Goal: Task Accomplishment & Management: Use online tool/utility

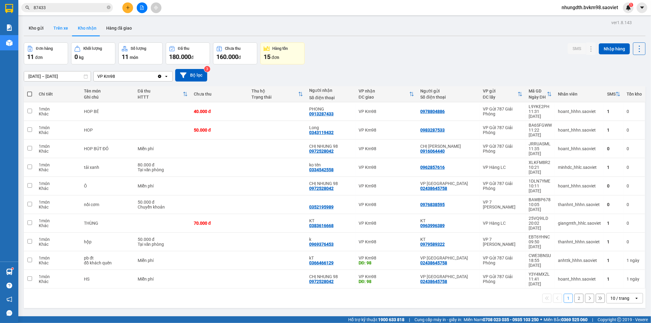
click at [57, 29] on button "Trên xe" at bounding box center [61, 28] width 24 height 15
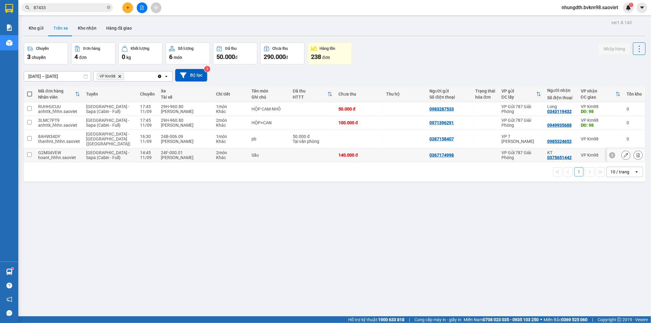
click at [32, 150] on td at bounding box center [29, 155] width 11 height 14
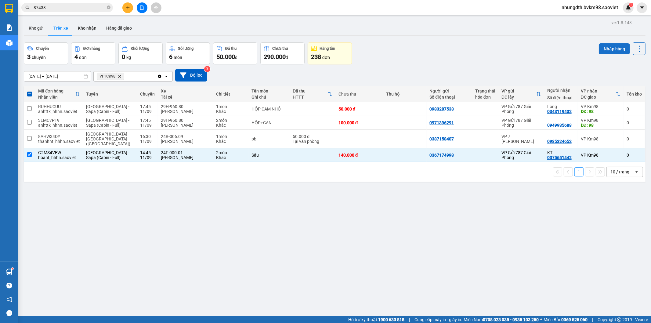
click at [602, 48] on button "Nhập hàng" at bounding box center [614, 48] width 31 height 11
checkbox input "false"
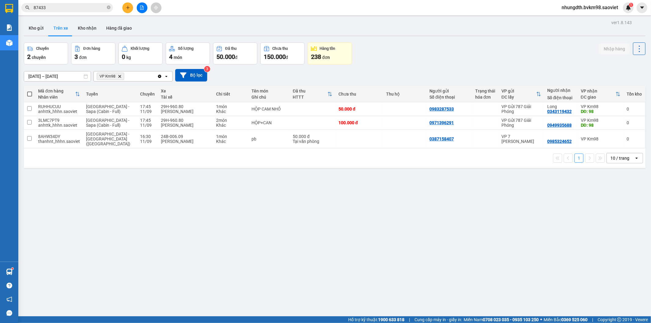
drag, startPoint x: 85, startPoint y: 27, endPoint x: 90, endPoint y: 35, distance: 9.0
click at [86, 27] on button "Kho nhận" at bounding box center [87, 28] width 28 height 15
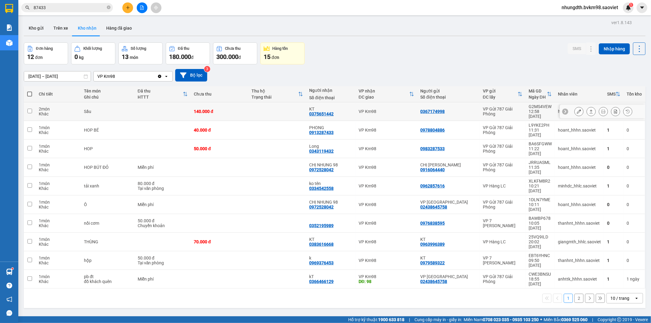
click at [306, 107] on td at bounding box center [277, 111] width 58 height 19
checkbox input "true"
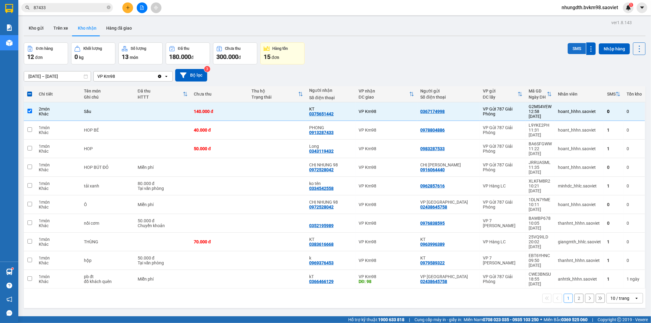
click at [569, 48] on button "SMS" at bounding box center [576, 48] width 18 height 11
click at [576, 143] on button at bounding box center [578, 148] width 9 height 11
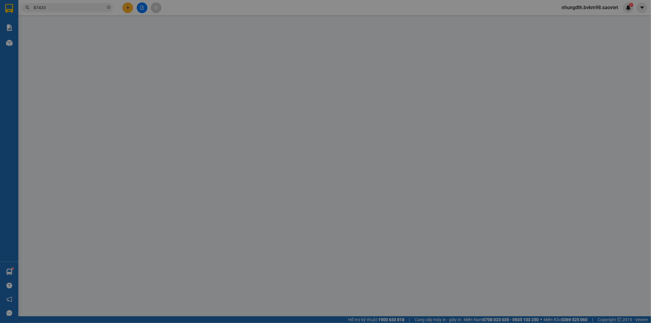
type input "0983287533"
type input "0343119432"
type input "Long"
type input "50.000"
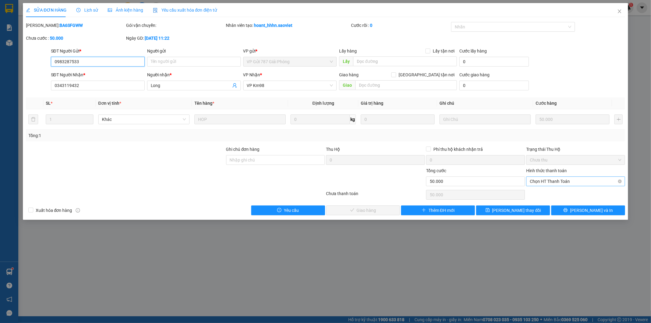
click at [541, 184] on span "Chọn HT Thanh Toán" at bounding box center [576, 181] width 92 height 9
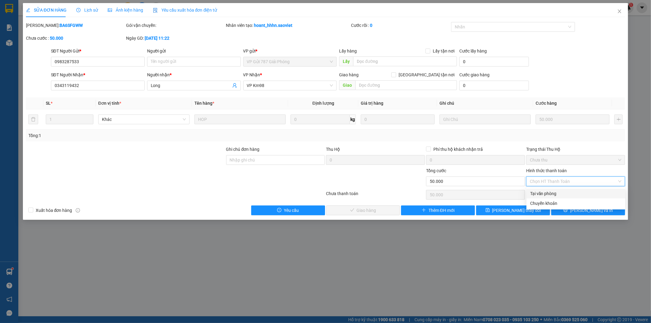
click at [541, 193] on div "Tại văn phòng" at bounding box center [576, 193] width 92 height 7
type input "0"
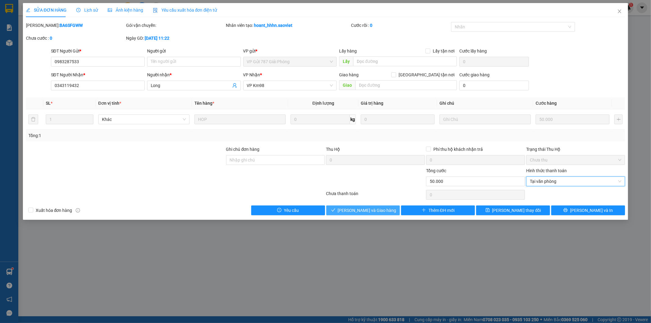
click at [368, 207] on span "[PERSON_NAME] và Giao hàng" at bounding box center [367, 210] width 59 height 7
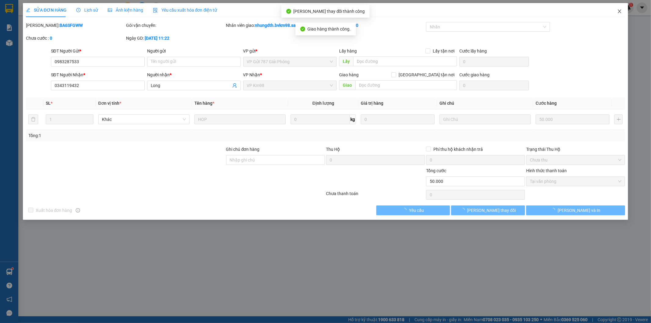
click at [621, 9] on icon "close" at bounding box center [619, 11] width 5 height 5
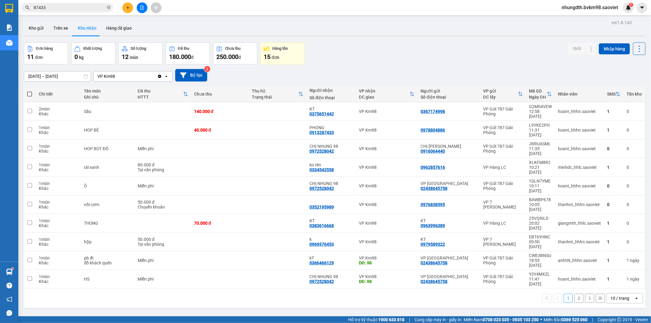
drag, startPoint x: 62, startPoint y: 25, endPoint x: 78, endPoint y: 44, distance: 24.9
click at [62, 24] on button "Trên xe" at bounding box center [61, 28] width 24 height 15
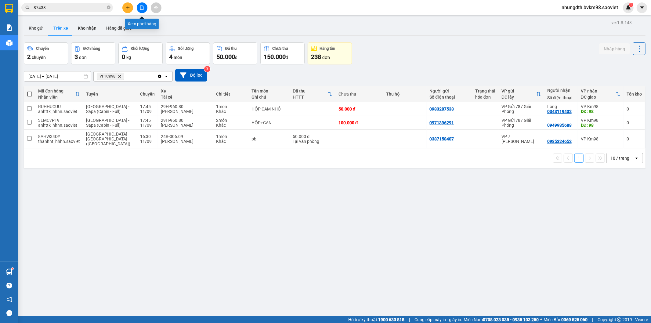
click at [139, 9] on button at bounding box center [142, 7] width 11 height 11
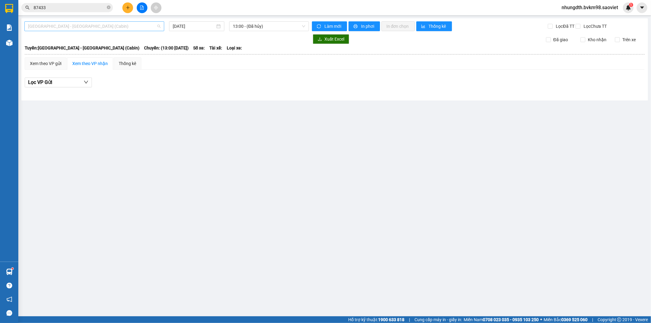
click at [104, 28] on span "[GEOGRAPHIC_DATA] - [GEOGRAPHIC_DATA] (Cabin)" at bounding box center [94, 26] width 132 height 9
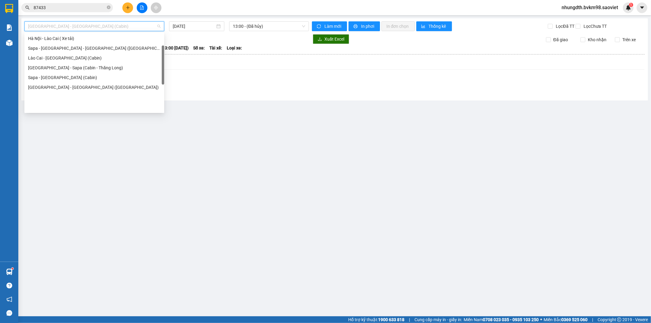
scroll to position [15, 0]
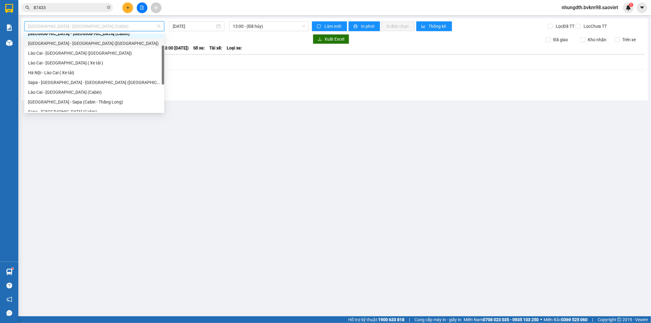
click at [71, 44] on div "[GEOGRAPHIC_DATA] - [GEOGRAPHIC_DATA] ([GEOGRAPHIC_DATA])" at bounding box center [94, 43] width 132 height 7
type input "[DATE]"
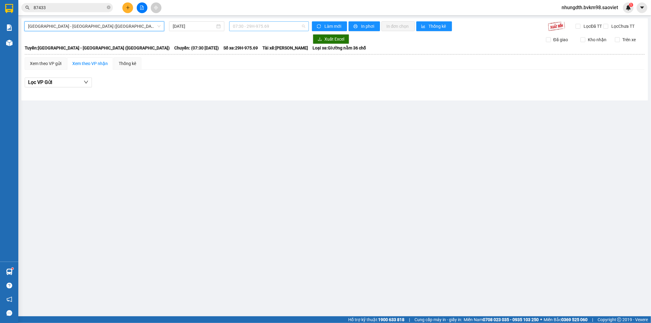
click at [258, 27] on span "07:30 - 29H-975.69" at bounding box center [269, 26] width 72 height 9
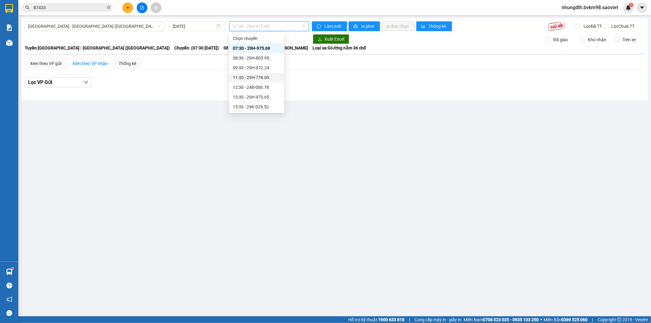
scroll to position [34, 0]
click at [252, 71] on div "15:30 - 29K-029.52" at bounding box center [257, 73] width 48 height 7
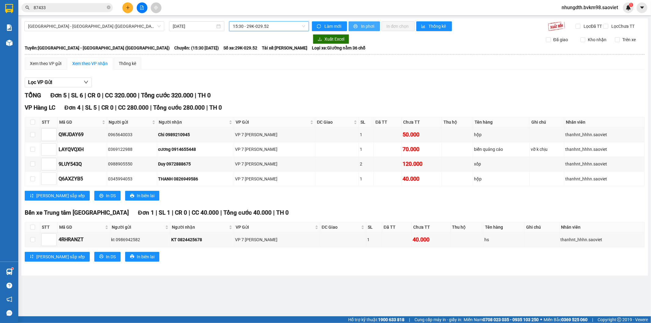
click at [367, 27] on span "In phơi" at bounding box center [368, 26] width 14 height 7
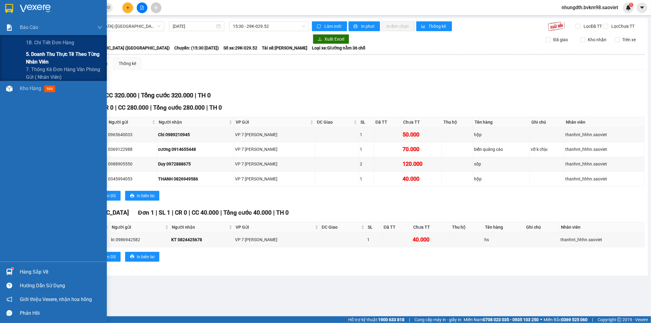
click at [38, 55] on span "5. Doanh thu thực tế theo từng nhân viên" at bounding box center [64, 57] width 76 height 15
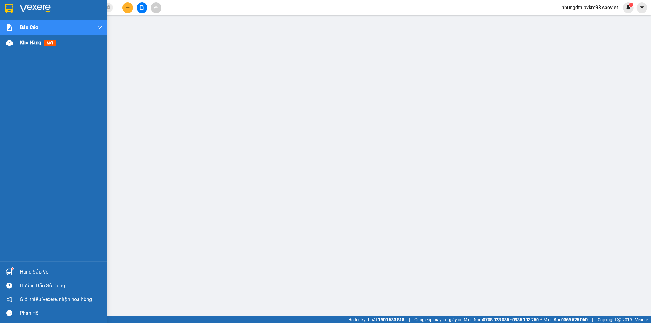
click at [10, 43] on img at bounding box center [9, 43] width 6 height 6
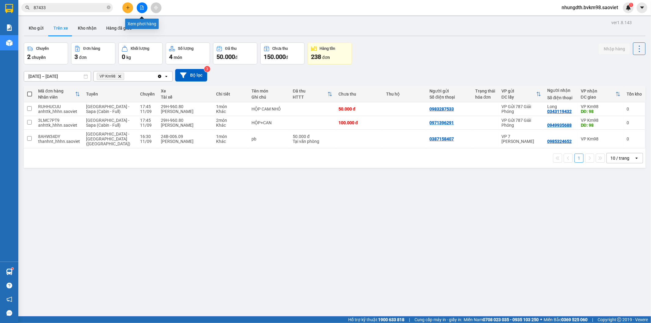
click at [140, 7] on icon "file-add" at bounding box center [141, 7] width 3 height 4
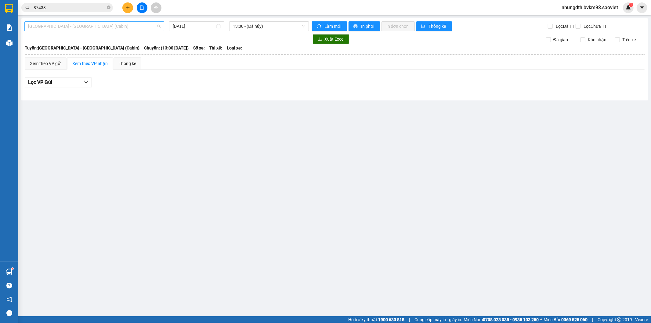
click at [68, 30] on span "[GEOGRAPHIC_DATA] - [GEOGRAPHIC_DATA] (Cabin)" at bounding box center [94, 26] width 132 height 9
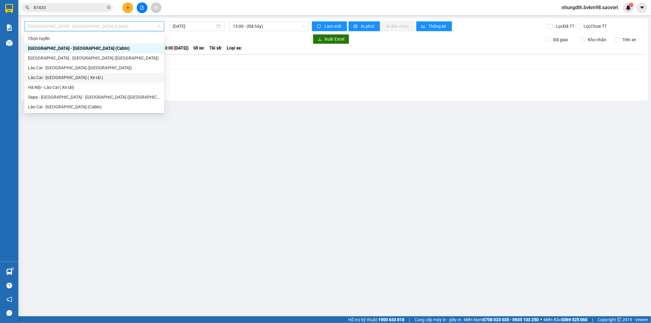
scroll to position [34, 0]
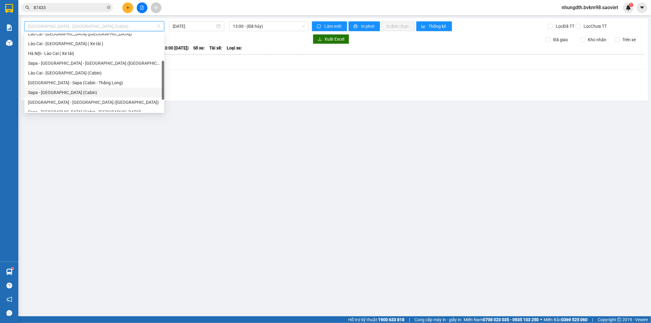
click at [64, 92] on div "Sapa - [GEOGRAPHIC_DATA] (Cabin)" at bounding box center [94, 92] width 132 height 7
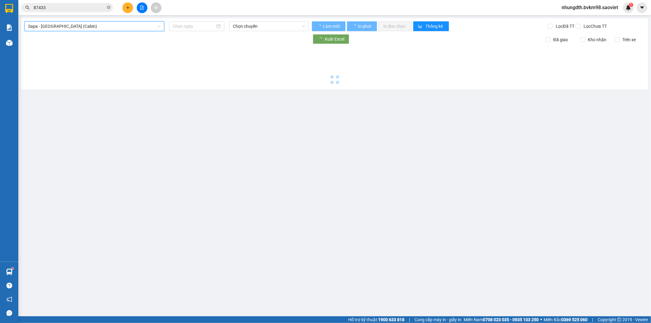
type input "[DATE]"
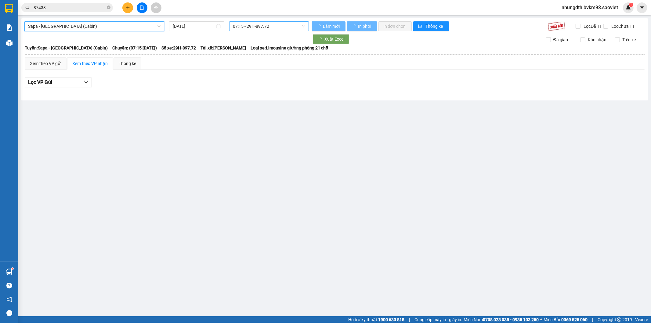
click at [266, 26] on span "07:15 - 29H-897.72" at bounding box center [269, 26] width 72 height 9
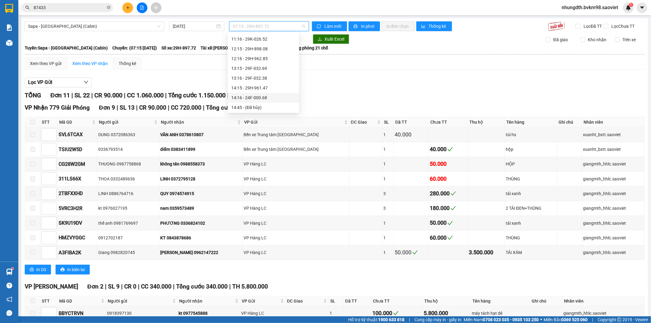
scroll to position [102, 0]
click at [258, 82] on div "15:15 - 29H-961.13" at bounding box center [263, 83] width 64 height 7
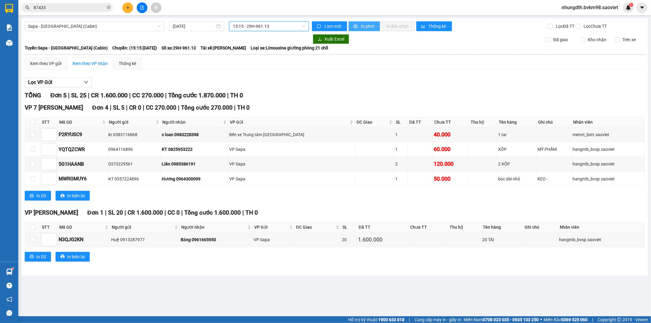
click at [367, 25] on span "In phơi" at bounding box center [368, 26] width 14 height 7
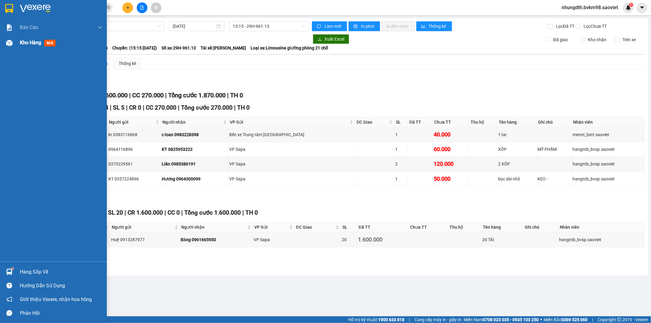
click at [41, 42] on span "Kho hàng" at bounding box center [30, 43] width 21 height 6
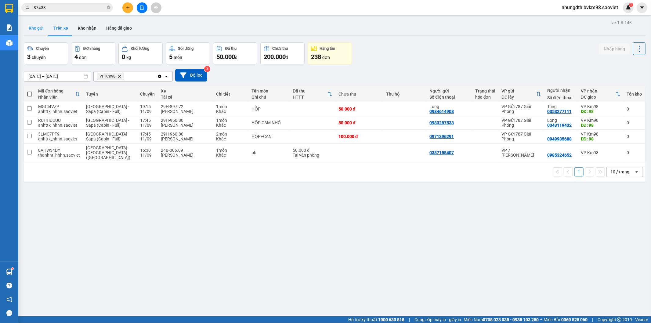
click at [35, 26] on button "Kho gửi" at bounding box center [36, 28] width 25 height 15
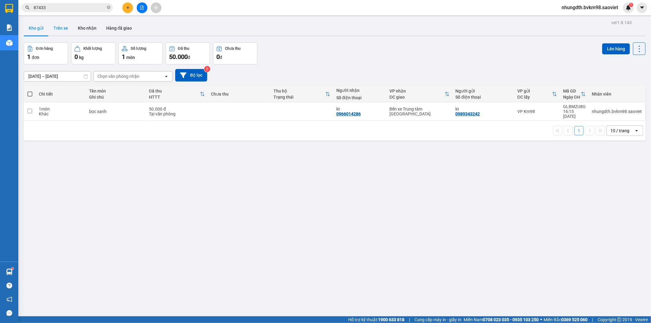
click at [56, 28] on button "Trên xe" at bounding box center [61, 28] width 24 height 15
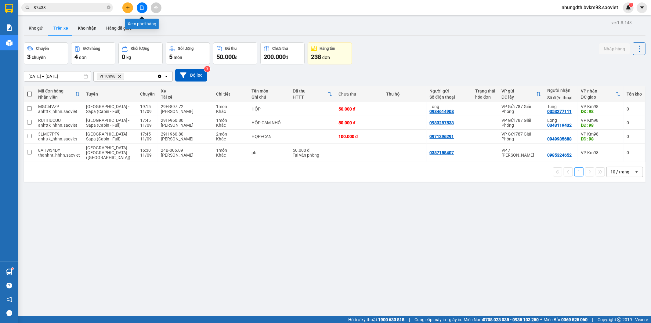
click at [143, 8] on icon "file-add" at bounding box center [142, 7] width 4 height 4
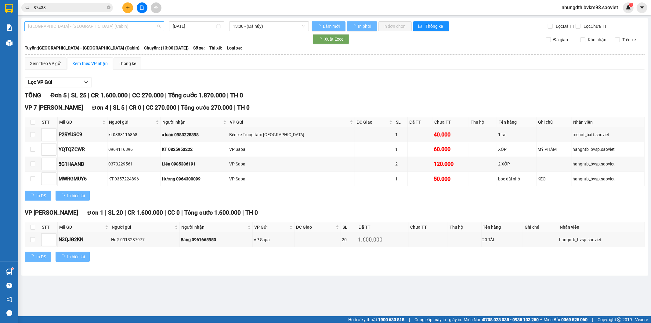
click at [47, 26] on span "[GEOGRAPHIC_DATA] - [GEOGRAPHIC_DATA] (Cabin)" at bounding box center [94, 26] width 132 height 9
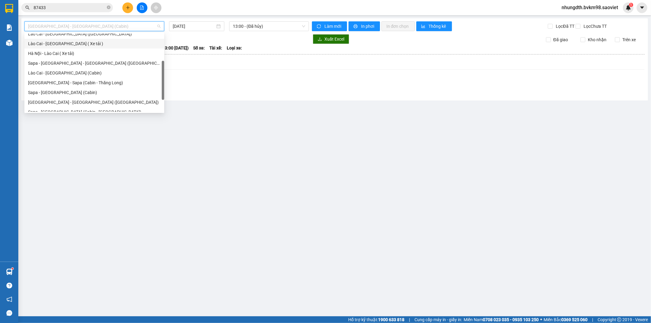
scroll to position [49, 0]
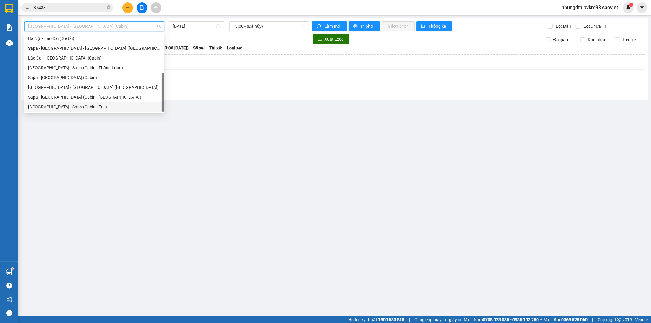
click at [55, 108] on div "[GEOGRAPHIC_DATA] - Sapa (Cabin - Full)" at bounding box center [94, 106] width 132 height 7
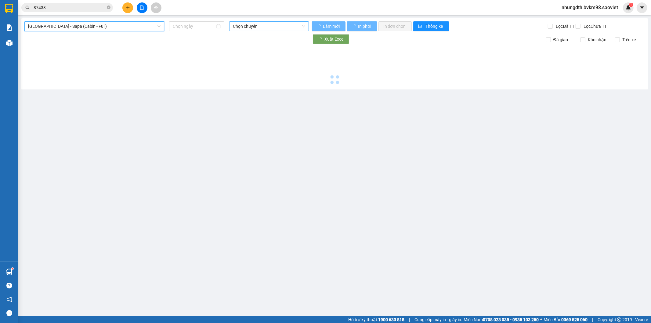
type input "[DATE]"
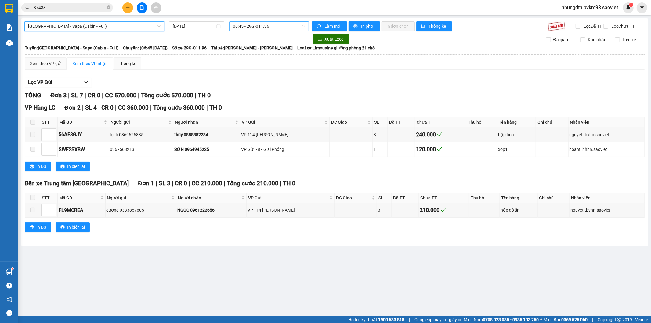
click at [249, 26] on span "06:45 - 29G-011.96" at bounding box center [269, 26] width 72 height 9
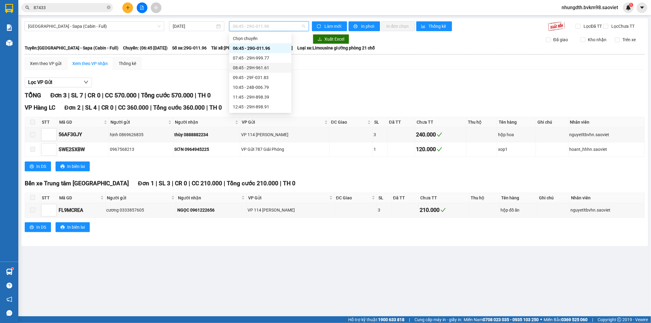
scroll to position [68, 0]
click at [252, 78] on div "16:45 - 24F-000.67" at bounding box center [260, 78] width 55 height 7
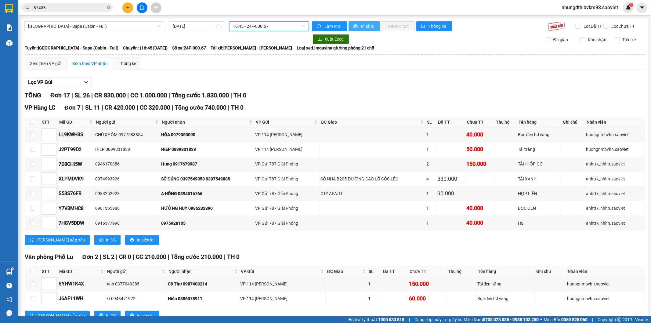
click at [355, 30] on button "In phơi" at bounding box center [363, 26] width 31 height 10
click at [95, 8] on input "87433" at bounding box center [70, 7] width 72 height 7
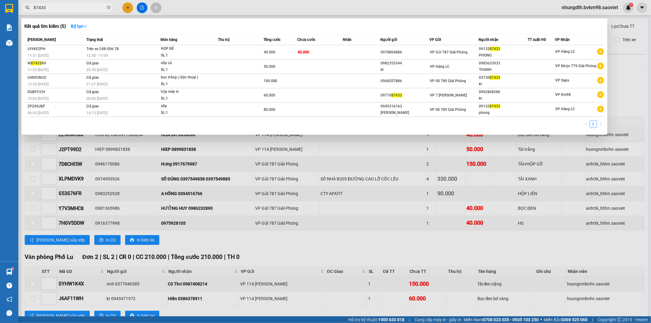
click at [95, 8] on input "87433" at bounding box center [70, 7] width 72 height 7
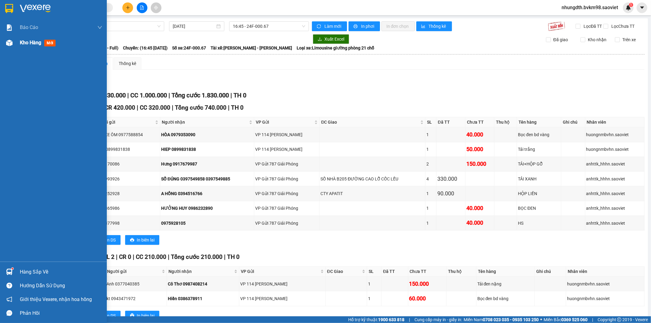
click at [22, 48] on div "Kho hàng mới" at bounding box center [61, 42] width 82 height 15
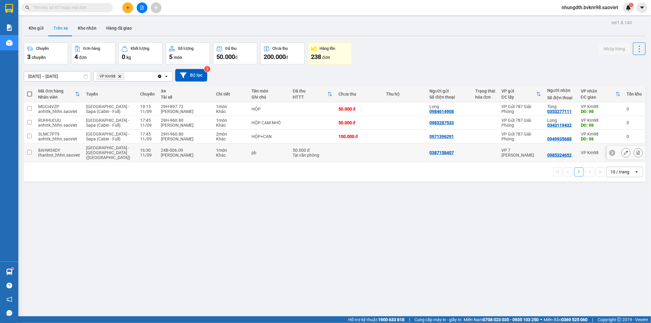
click at [30, 150] on input "checkbox" at bounding box center [29, 152] width 5 height 5
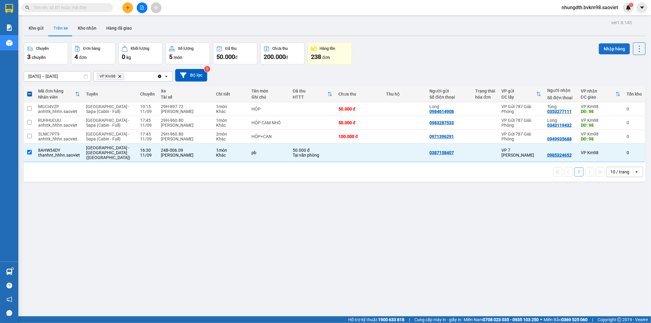
click at [600, 45] on button "Nhập hàng" at bounding box center [614, 48] width 31 height 11
checkbox input "false"
